Goal: Transaction & Acquisition: Book appointment/travel/reservation

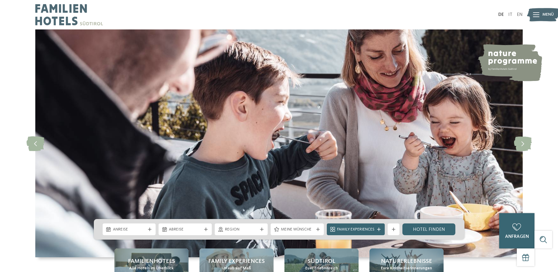
click at [543, 15] on span "Menü" at bounding box center [547, 15] width 11 height 6
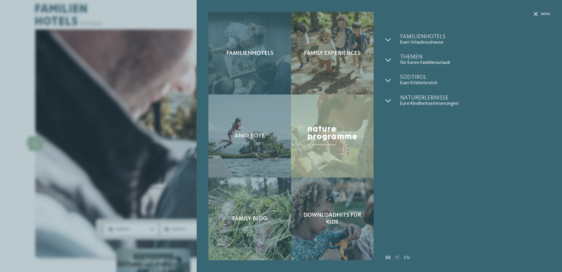
click at [245, 48] on div "Familienhotels" at bounding box center [250, 53] width 83 height 83
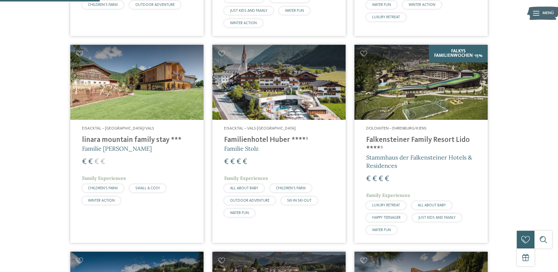
scroll to position [353, 0]
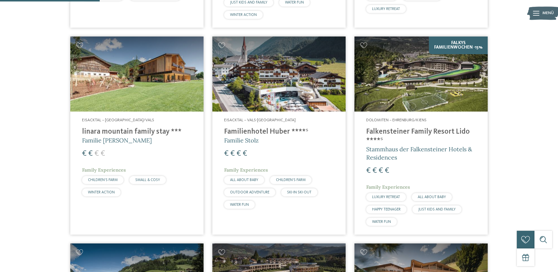
click at [128, 81] on img at bounding box center [136, 73] width 133 height 75
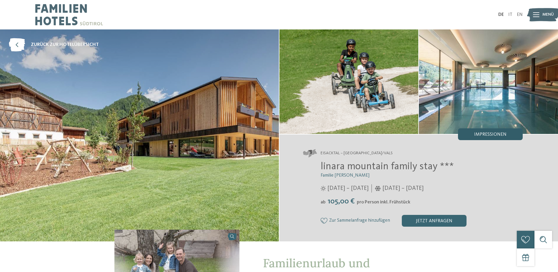
click at [498, 131] on div "Impressionen" at bounding box center [490, 134] width 65 height 12
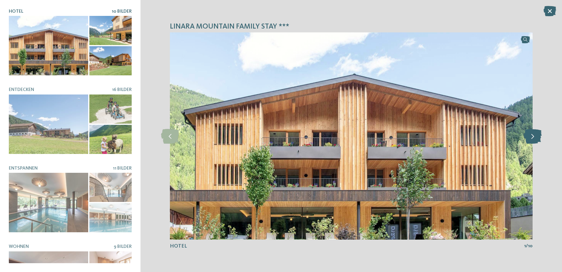
click at [538, 136] on icon at bounding box center [533, 136] width 18 height 15
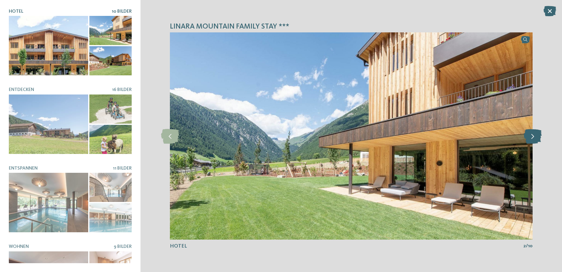
click at [538, 136] on icon at bounding box center [533, 136] width 18 height 15
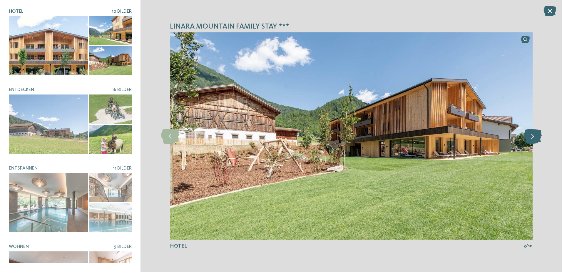
click at [538, 136] on icon at bounding box center [533, 136] width 18 height 15
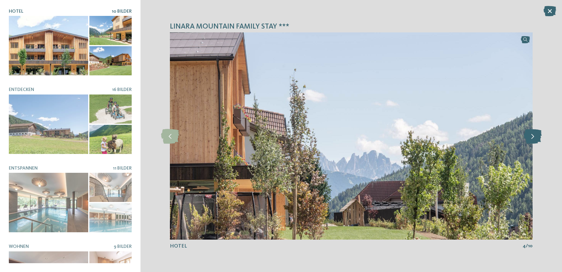
click at [538, 136] on icon at bounding box center [533, 136] width 18 height 15
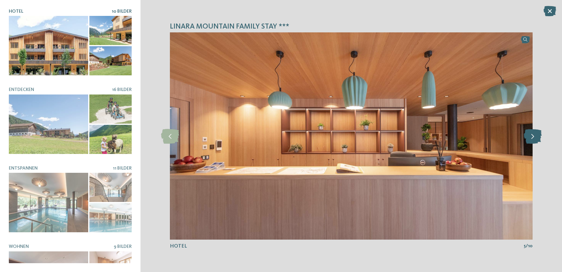
click at [538, 136] on icon at bounding box center [533, 136] width 18 height 15
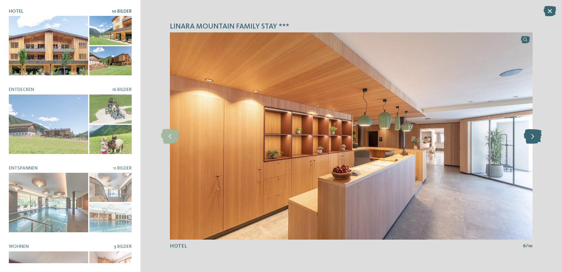
click at [538, 136] on icon at bounding box center [533, 136] width 18 height 15
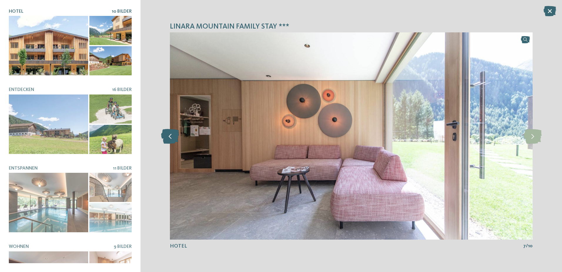
click at [168, 139] on icon at bounding box center [170, 136] width 18 height 15
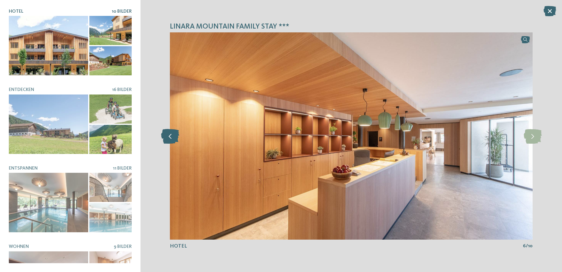
click at [168, 139] on icon at bounding box center [170, 136] width 18 height 15
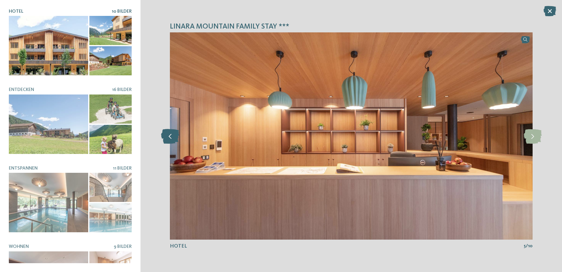
click at [168, 139] on icon at bounding box center [170, 136] width 18 height 15
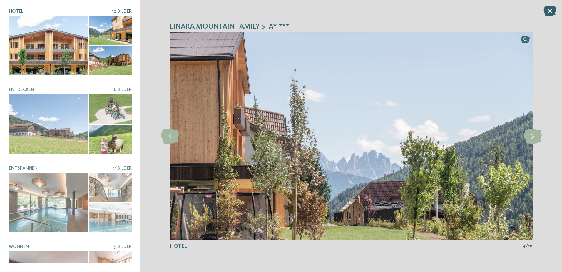
click at [548, 12] on icon at bounding box center [550, 11] width 13 height 10
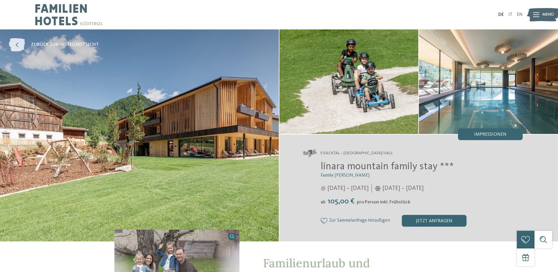
click at [19, 50] on icon at bounding box center [17, 44] width 16 height 13
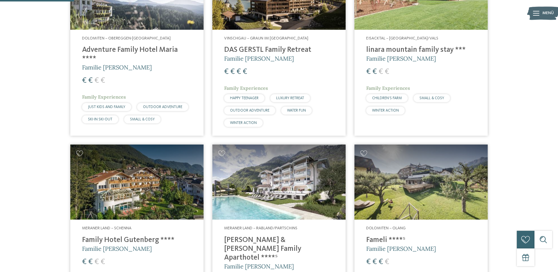
scroll to position [353, 0]
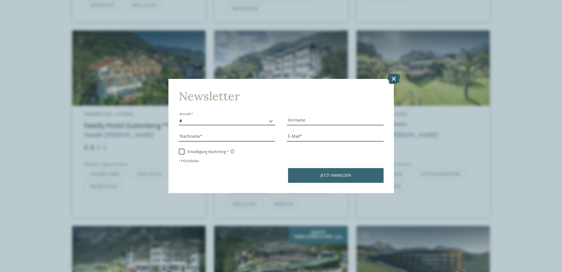
click at [396, 79] on icon at bounding box center [394, 78] width 13 height 10
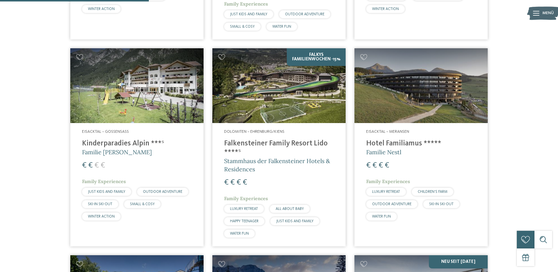
scroll to position [706, 0]
